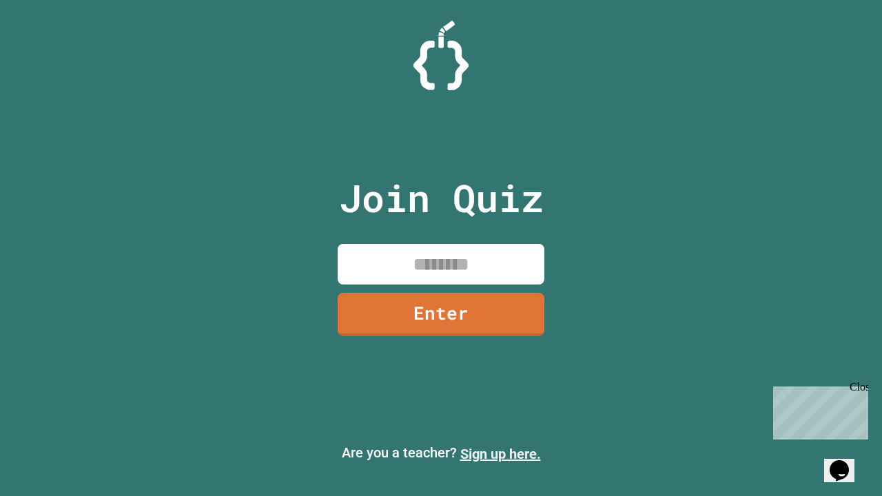
click at [500, 454] on link "Sign up here." at bounding box center [500, 454] width 81 height 17
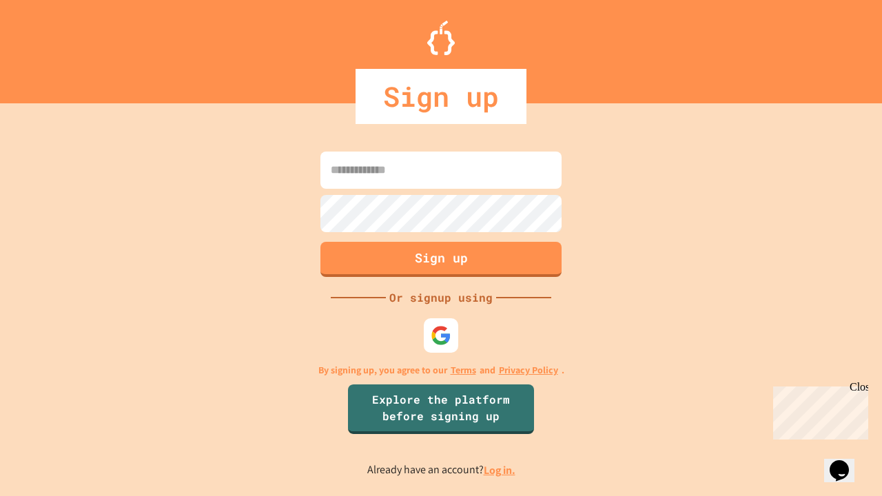
click at [500, 470] on link "Log in." at bounding box center [500, 470] width 32 height 14
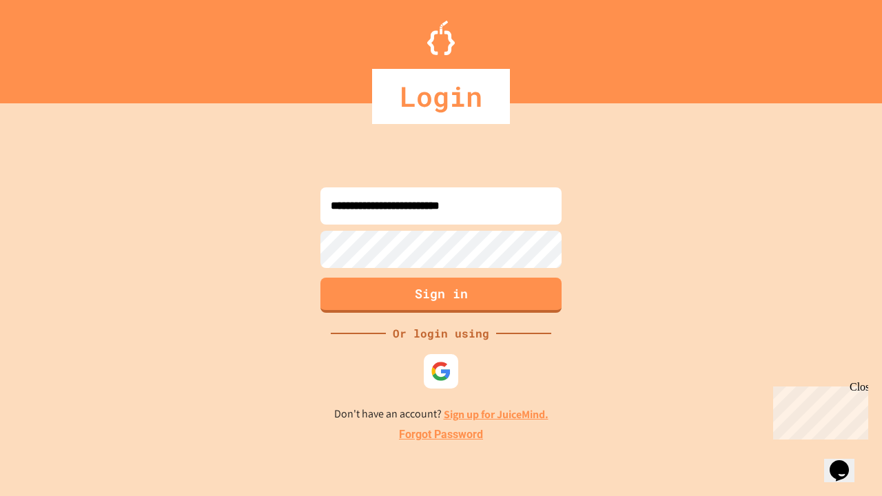
type input "**********"
